Goal: Information Seeking & Learning: Learn about a topic

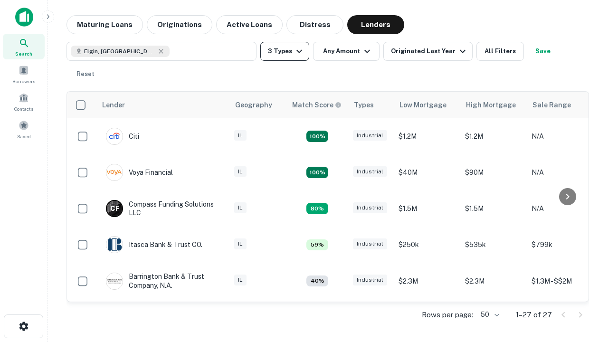
click at [284, 51] on button "3 Types" at bounding box center [284, 51] width 49 height 19
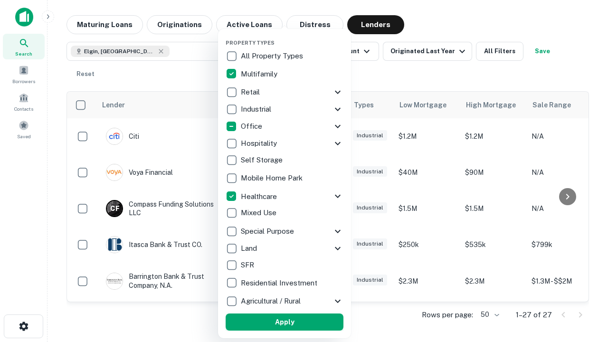
click at [284, 322] on button "Apply" at bounding box center [284, 321] width 118 height 17
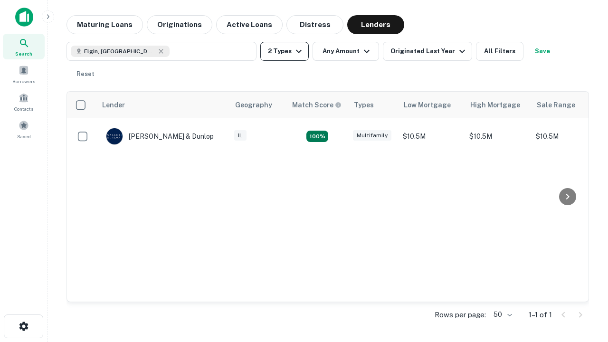
click at [284, 51] on button "2 Types" at bounding box center [284, 51] width 48 height 19
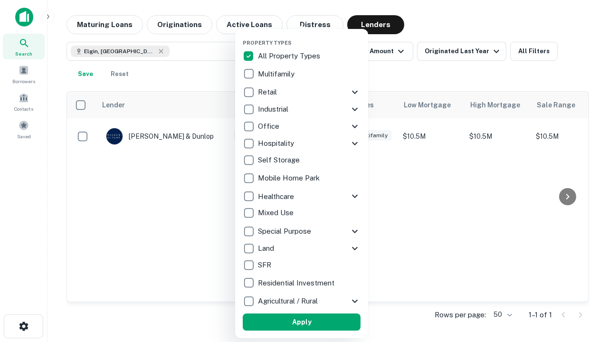
click at [301, 322] on button "Apply" at bounding box center [302, 321] width 118 height 17
